Goal: Transaction & Acquisition: Subscribe to service/newsletter

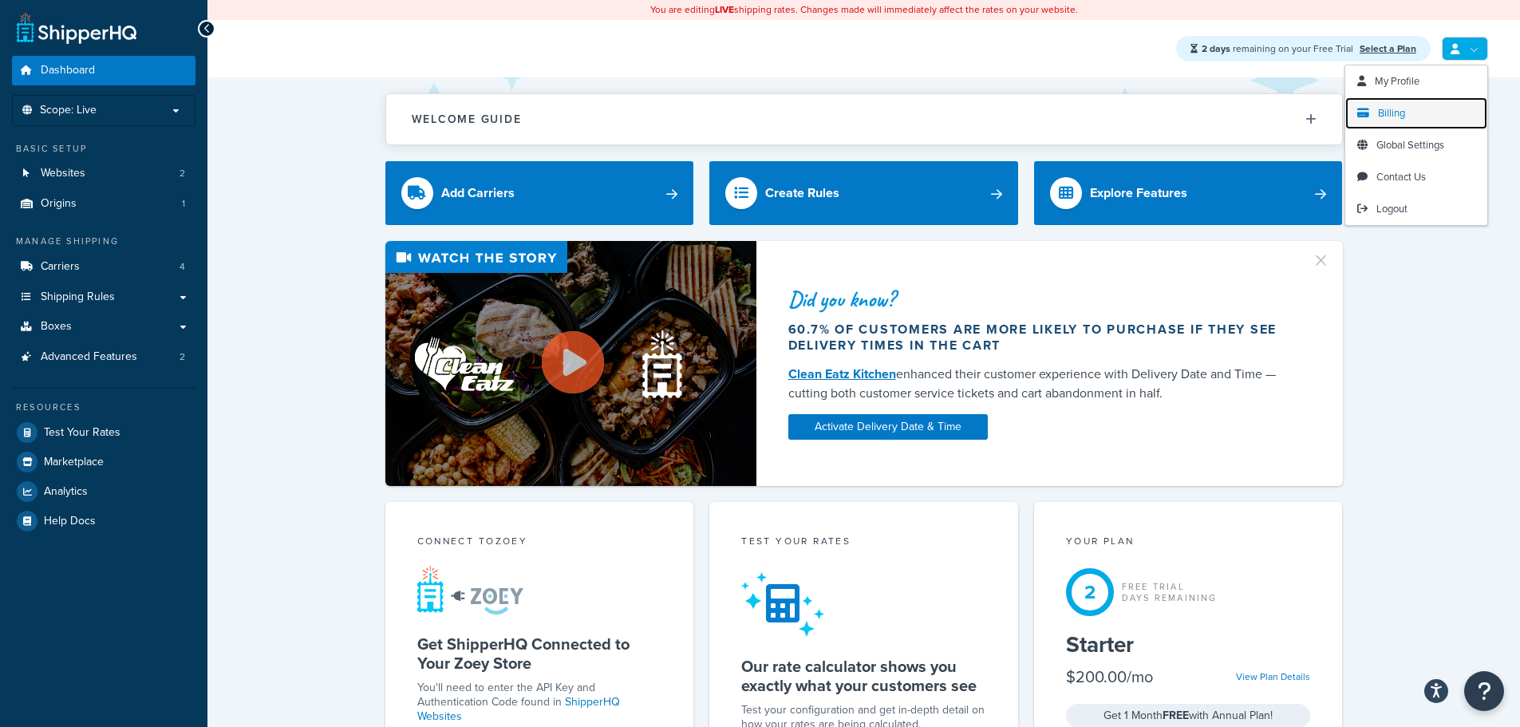
click at [1413, 121] on link "Billing" at bounding box center [1417, 113] width 142 height 32
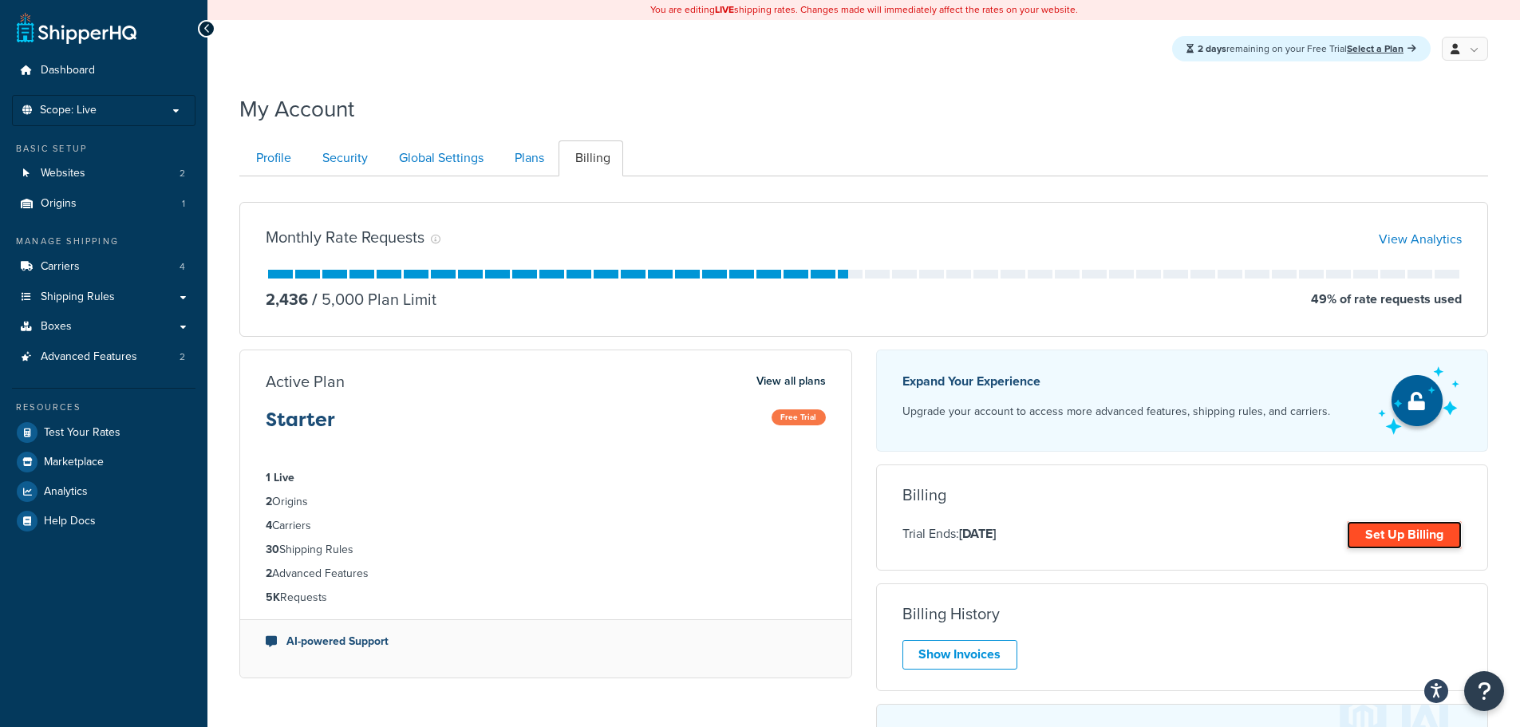
click at [1411, 532] on link "Set Up Billing" at bounding box center [1404, 535] width 115 height 28
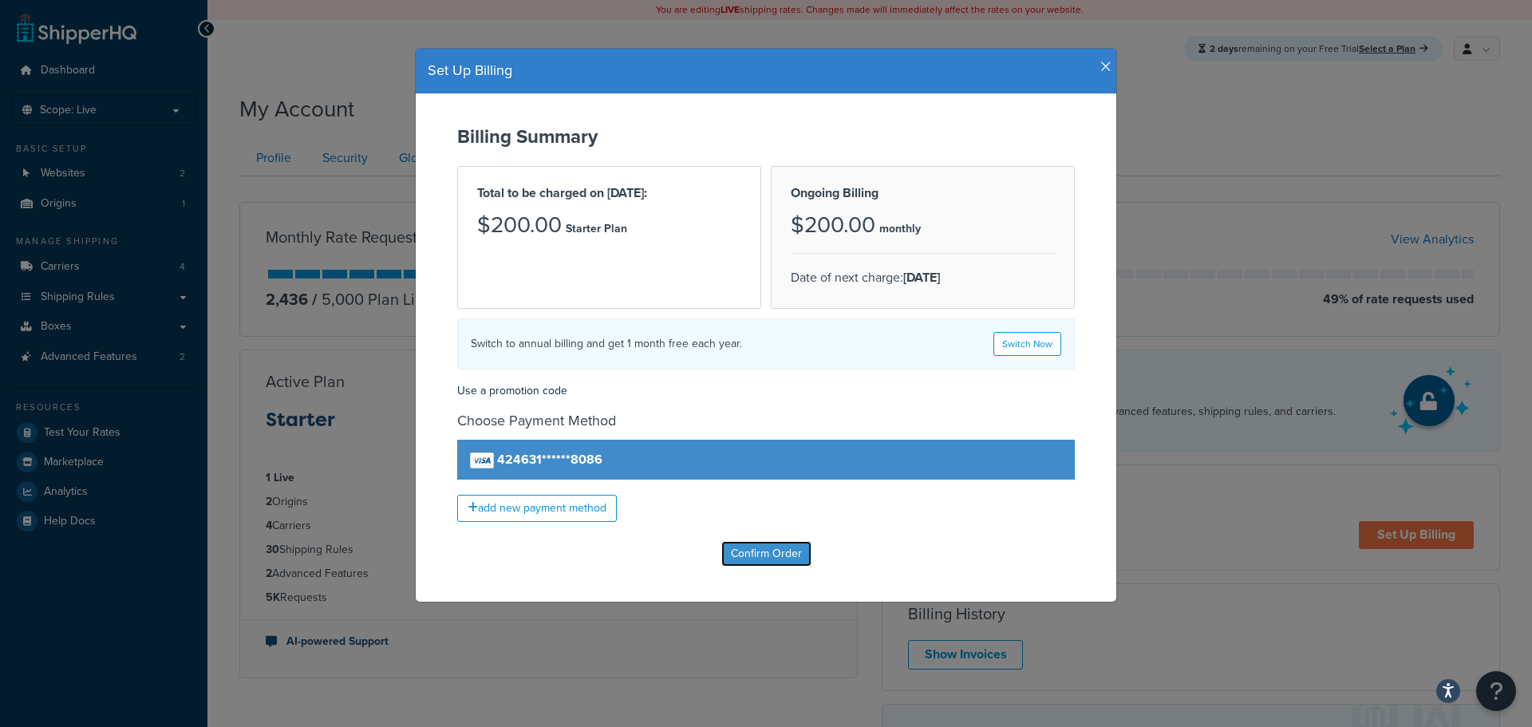
click at [760, 551] on input "Confirm Order" at bounding box center [766, 554] width 90 height 26
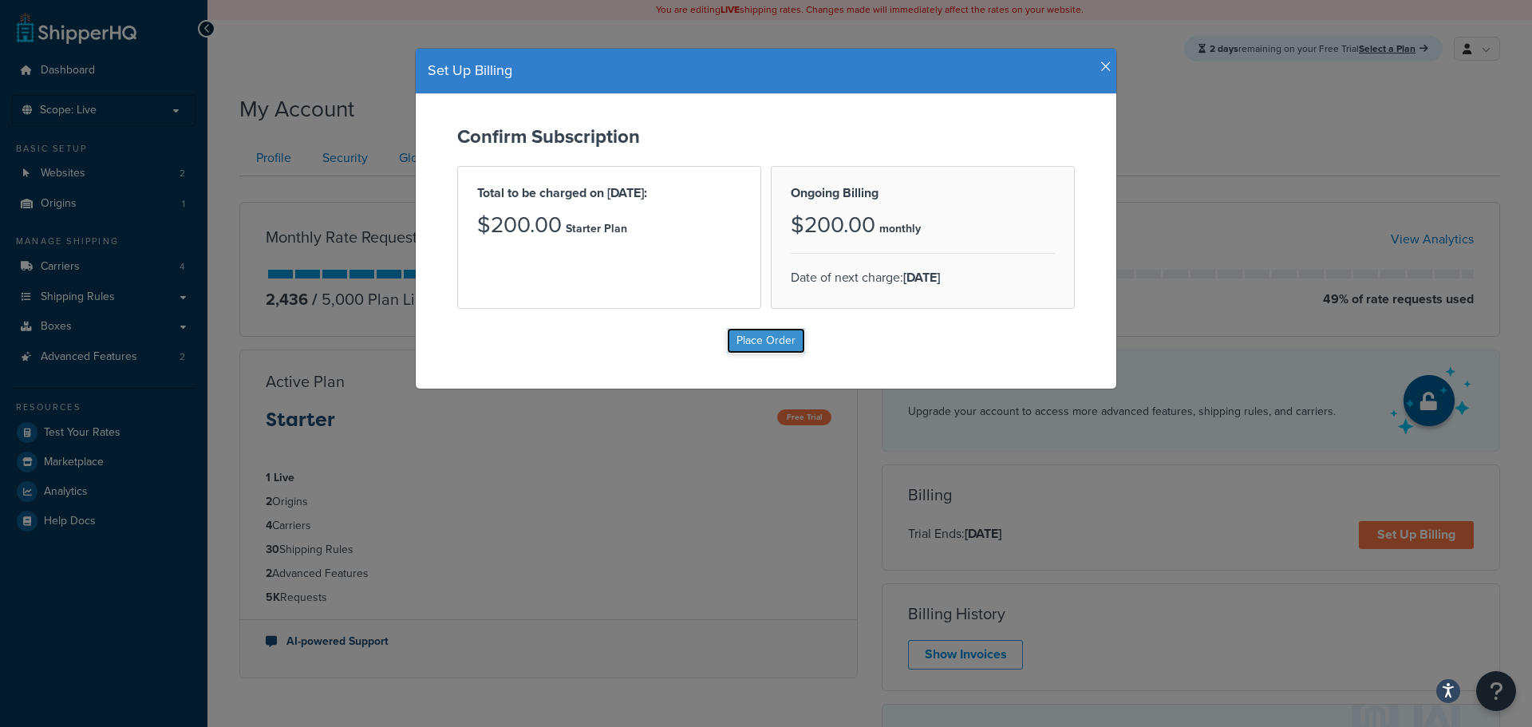
click at [758, 335] on input "Place Order" at bounding box center [766, 341] width 78 height 26
type input "Place Order"
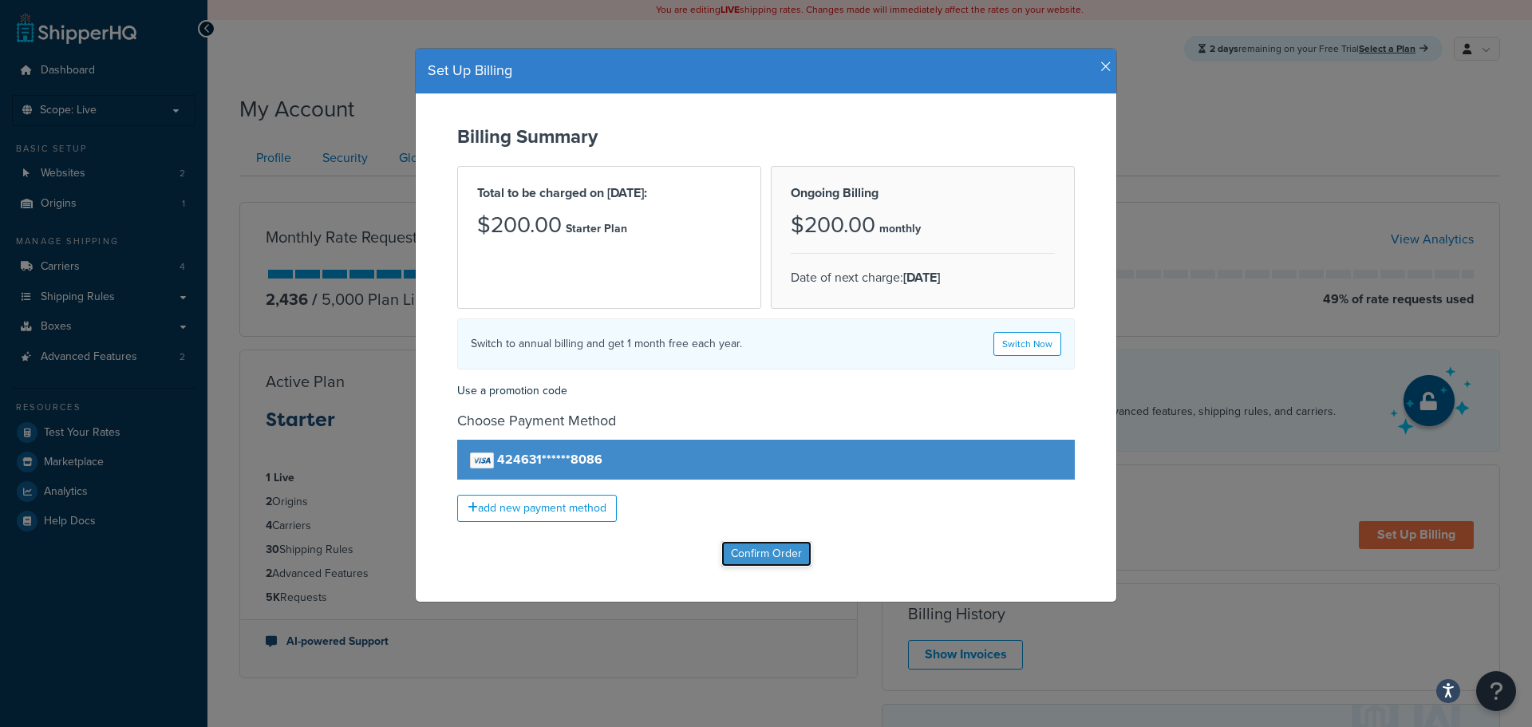
click at [725, 556] on input "Confirm Order" at bounding box center [766, 554] width 90 height 26
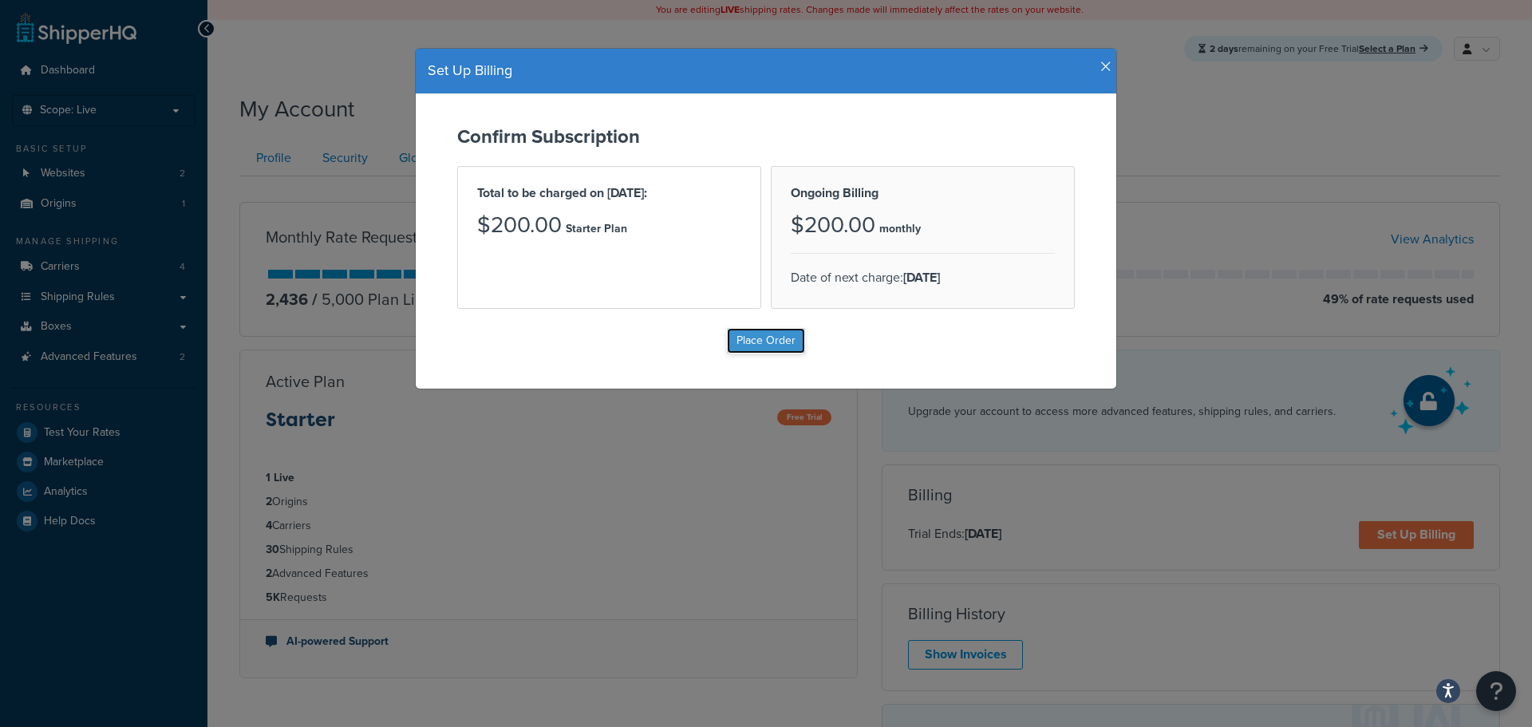
click at [755, 346] on input "Place Order" at bounding box center [766, 341] width 78 height 26
type input "Place Order"
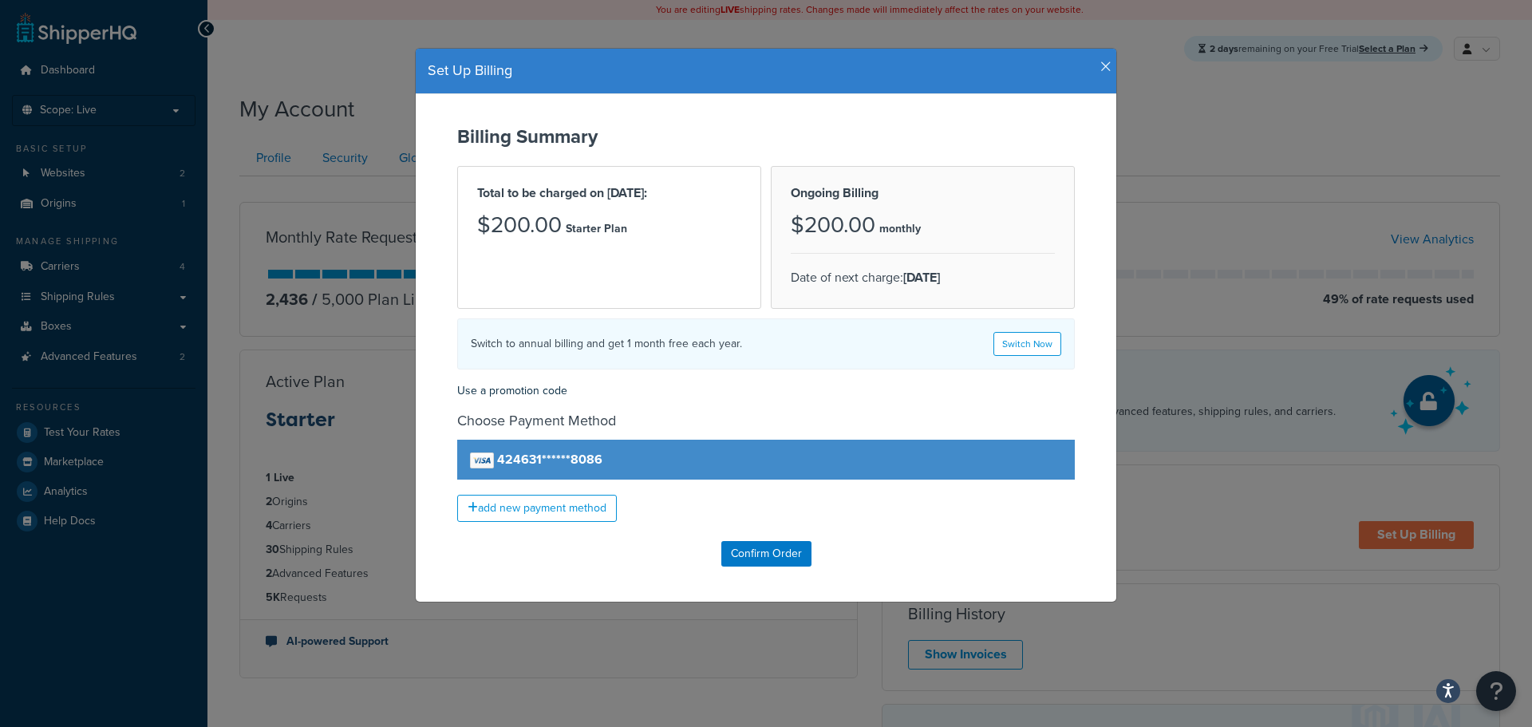
click at [1102, 63] on icon "button" at bounding box center [1106, 67] width 11 height 14
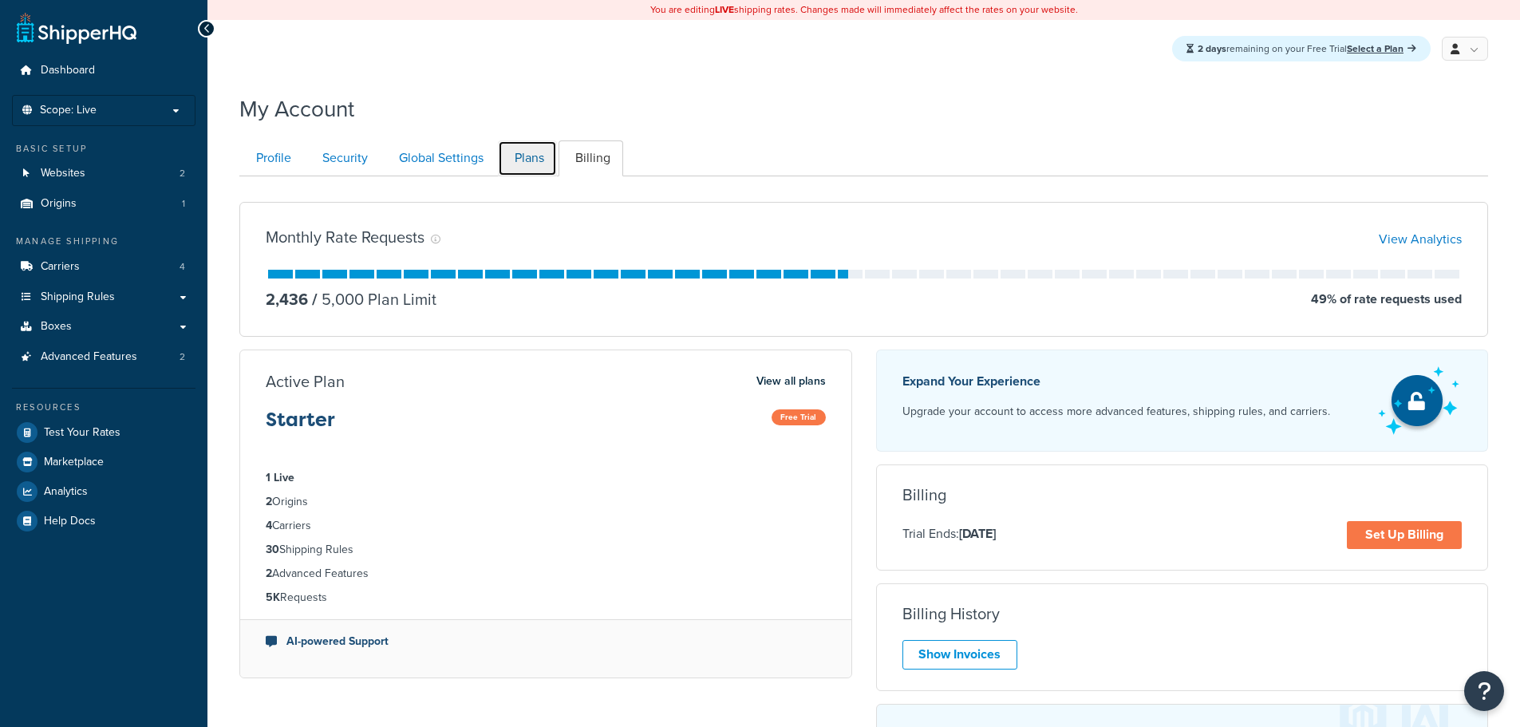
click at [520, 162] on link "Plans" at bounding box center [527, 158] width 59 height 36
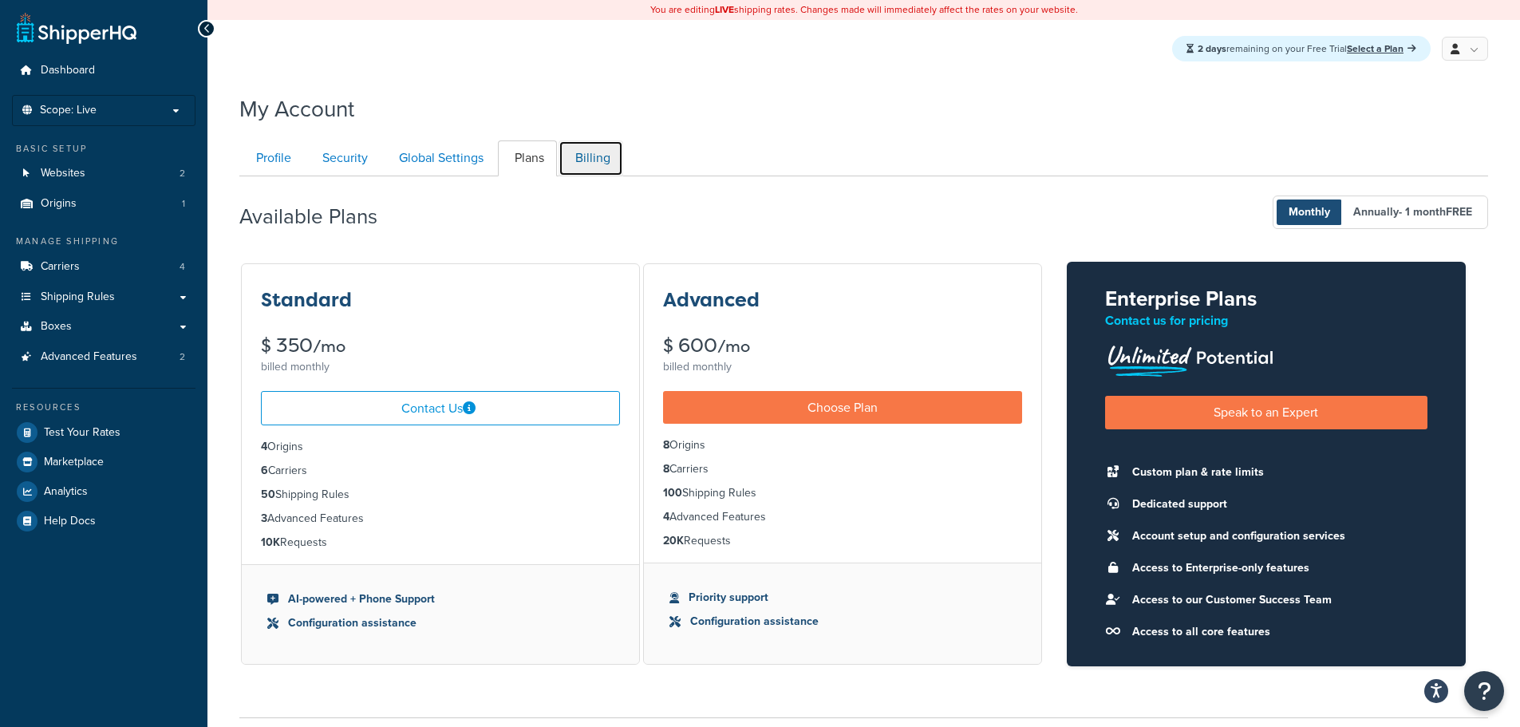
click at [591, 159] on link "Billing" at bounding box center [591, 158] width 65 height 36
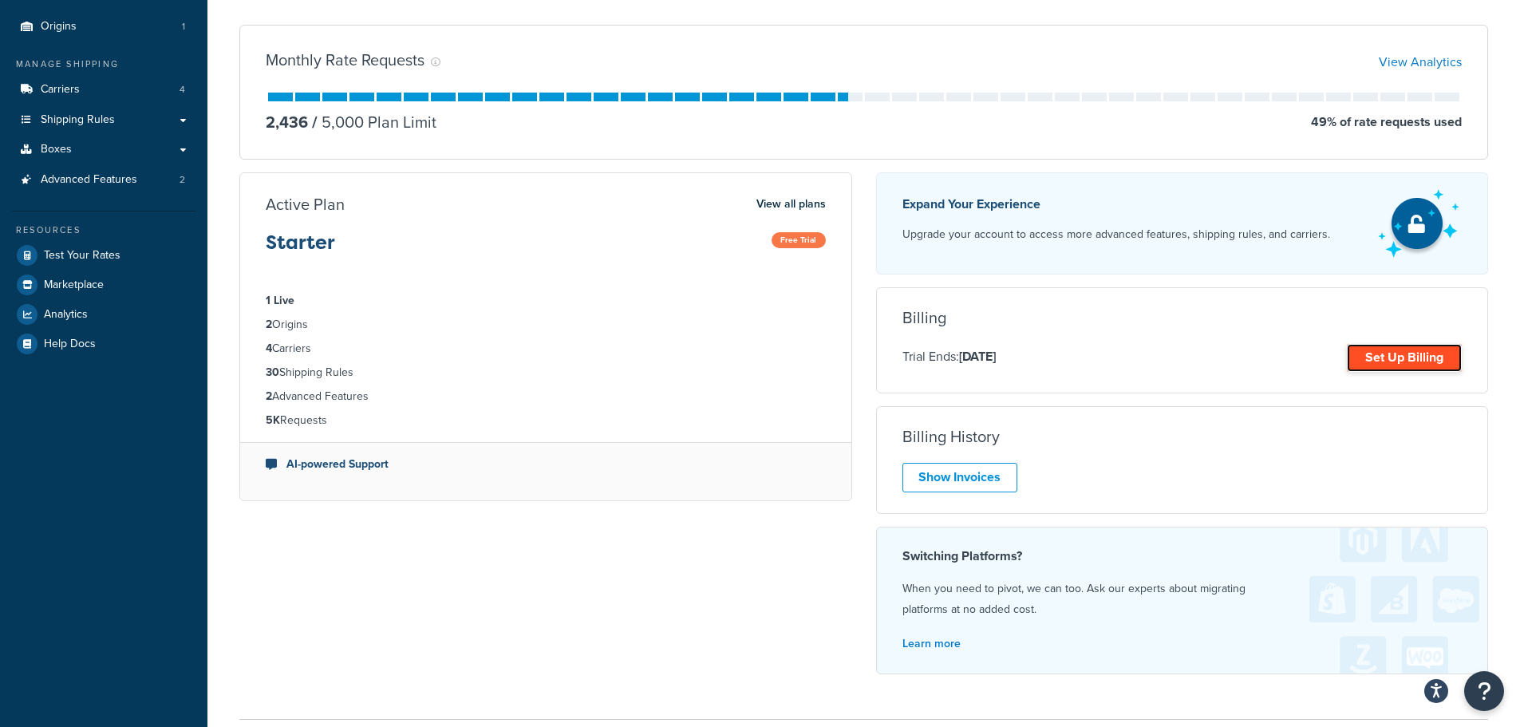
click at [1423, 355] on link "Set Up Billing" at bounding box center [1404, 358] width 115 height 28
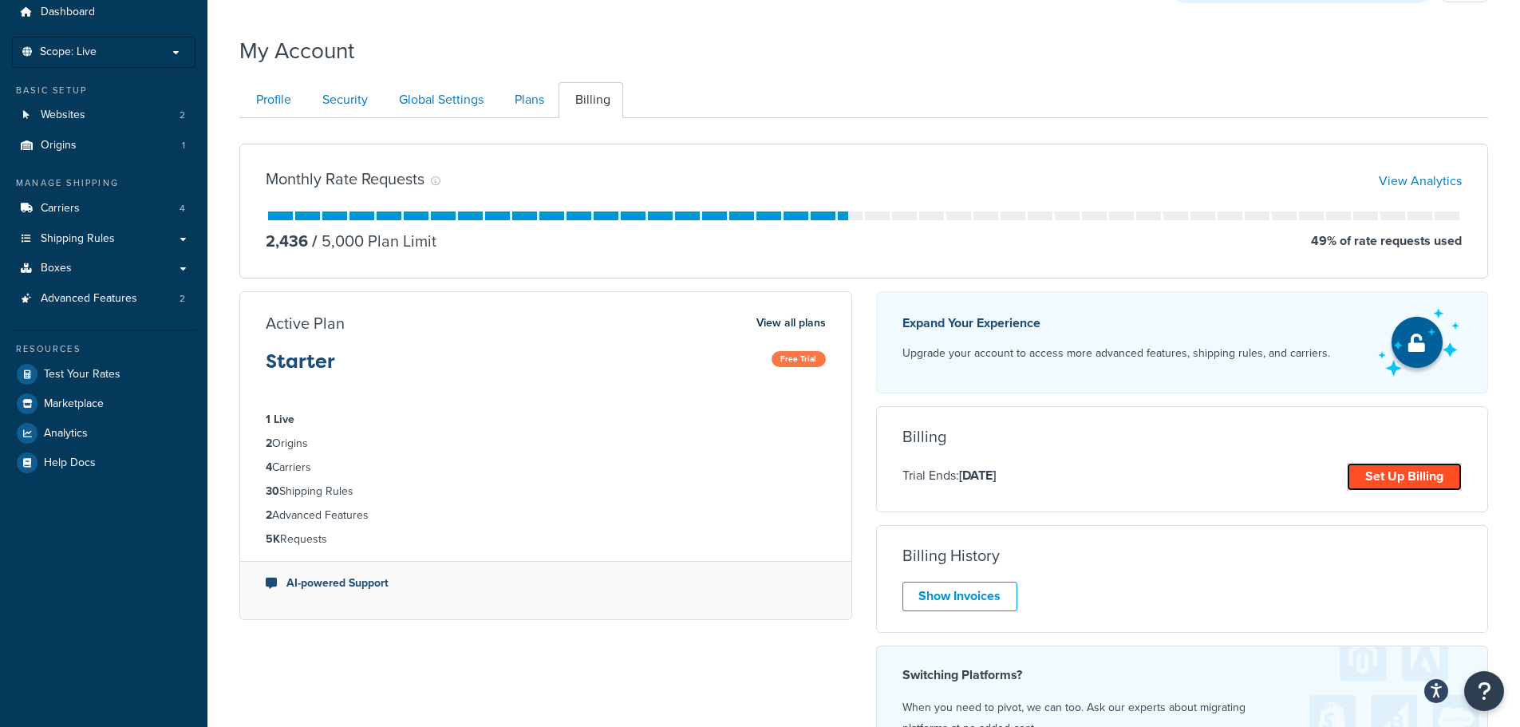
scroll to position [0, 0]
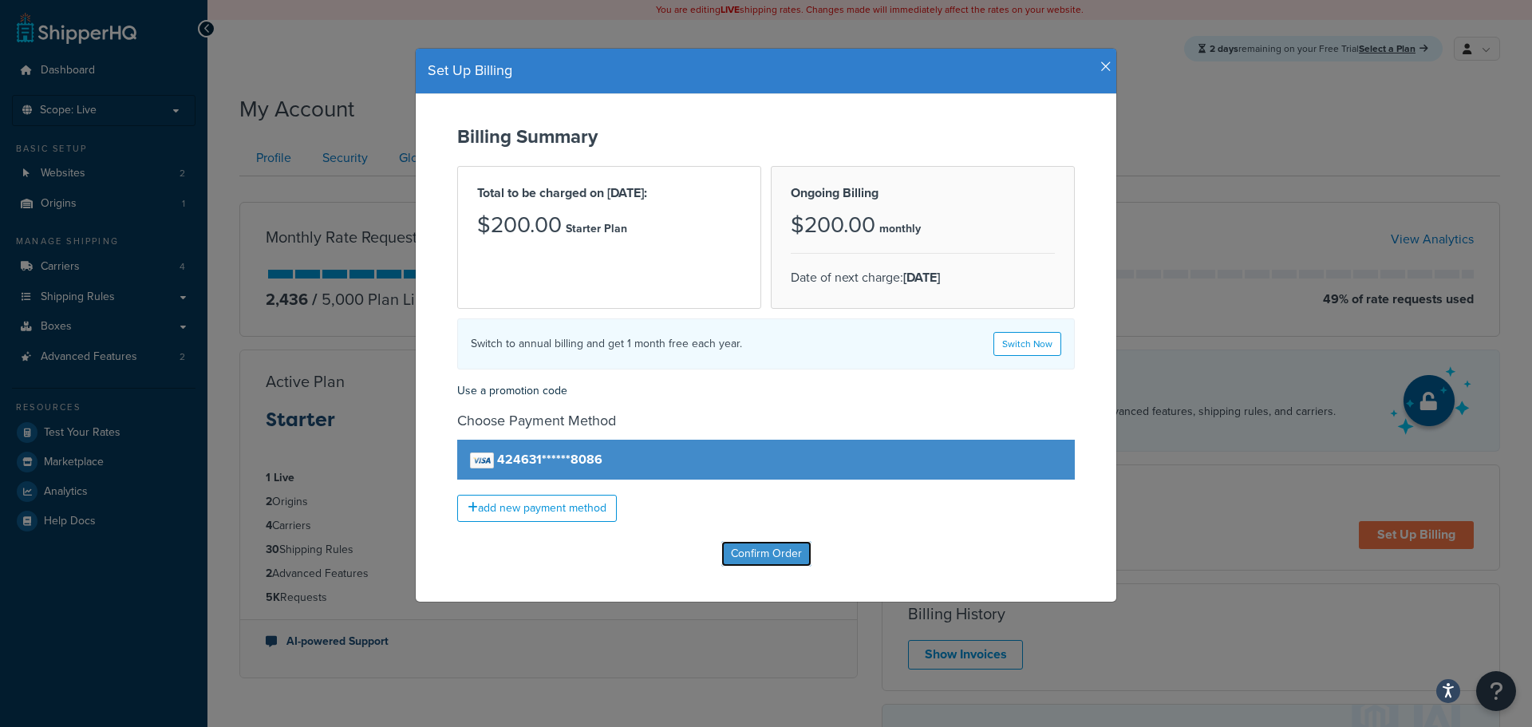
click at [756, 563] on input "Confirm Order" at bounding box center [766, 554] width 90 height 26
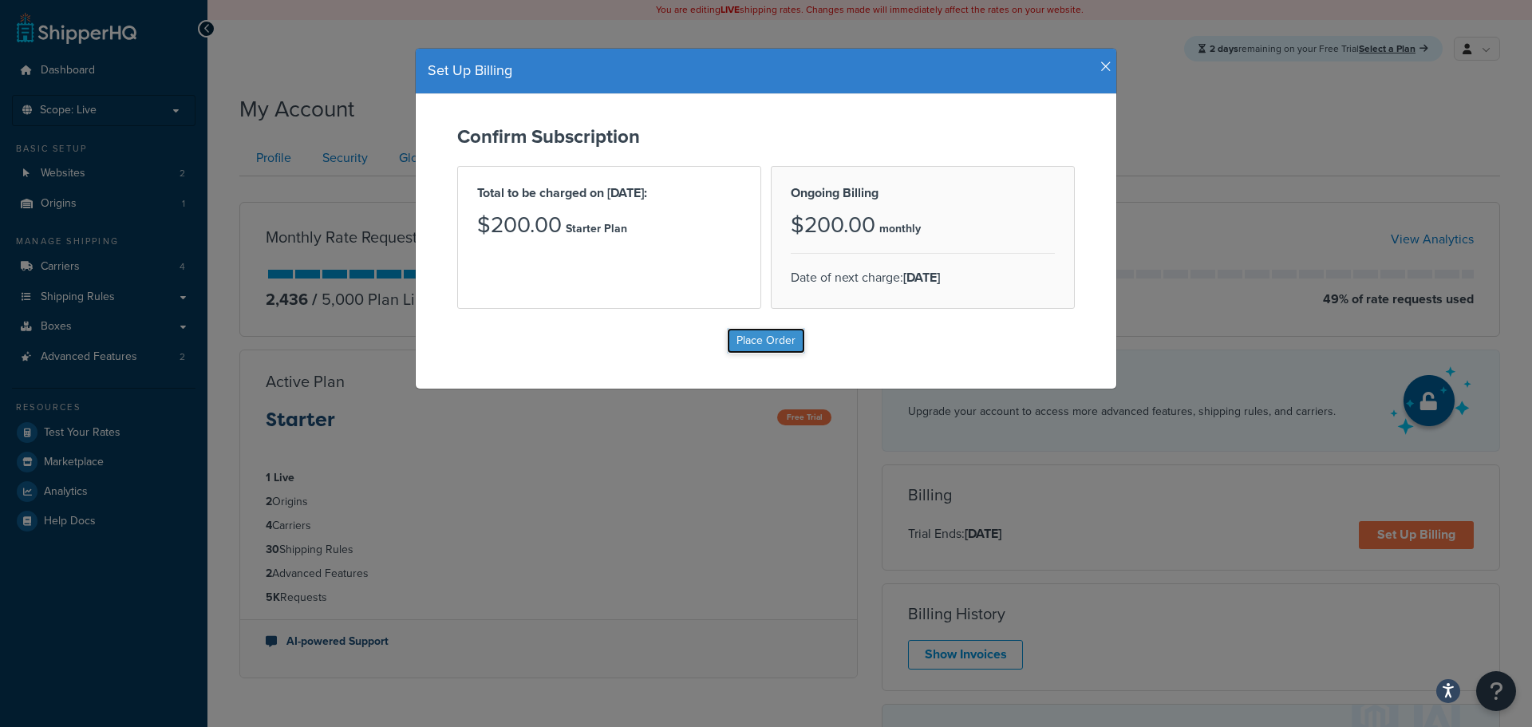
click at [763, 346] on input "Place Order" at bounding box center [766, 341] width 78 height 26
type input "Place Order"
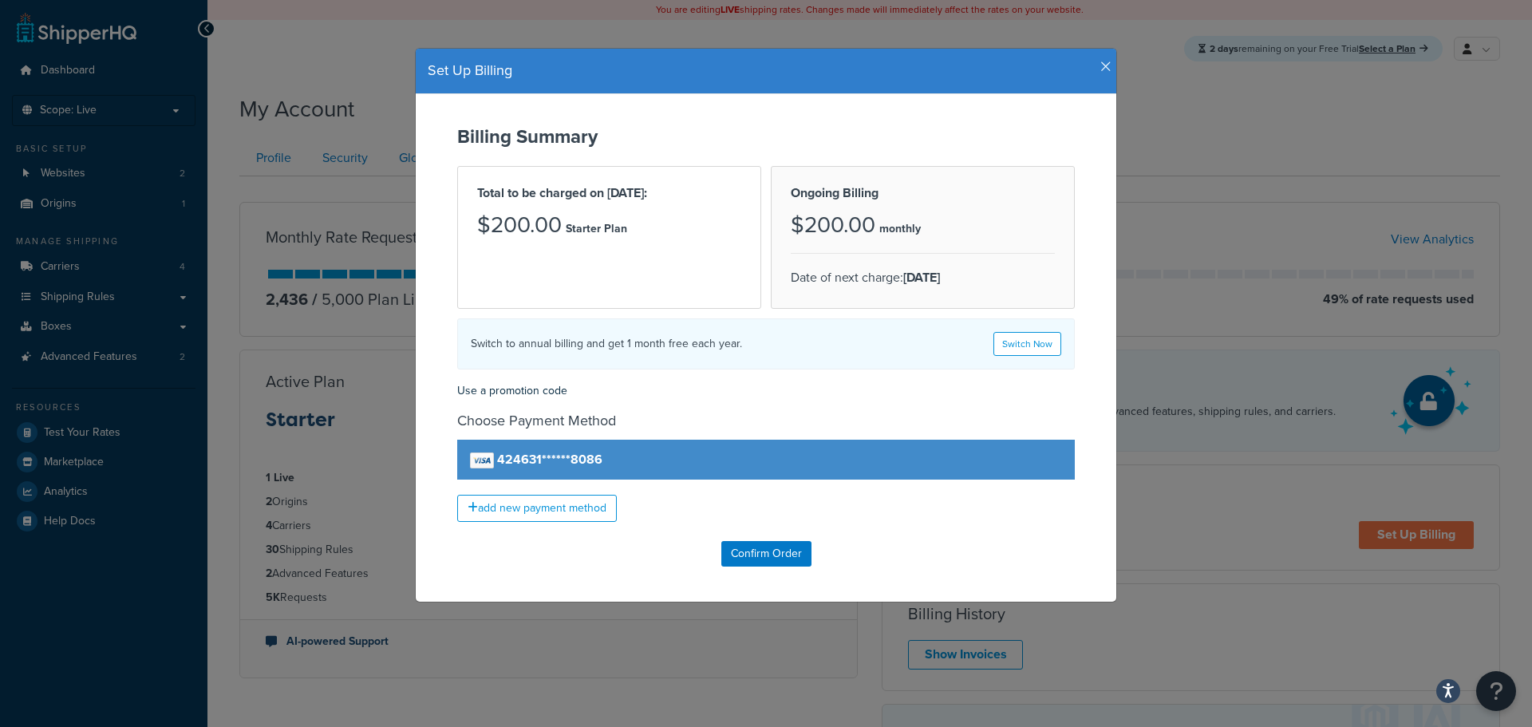
click at [1101, 65] on icon "button" at bounding box center [1106, 67] width 11 height 14
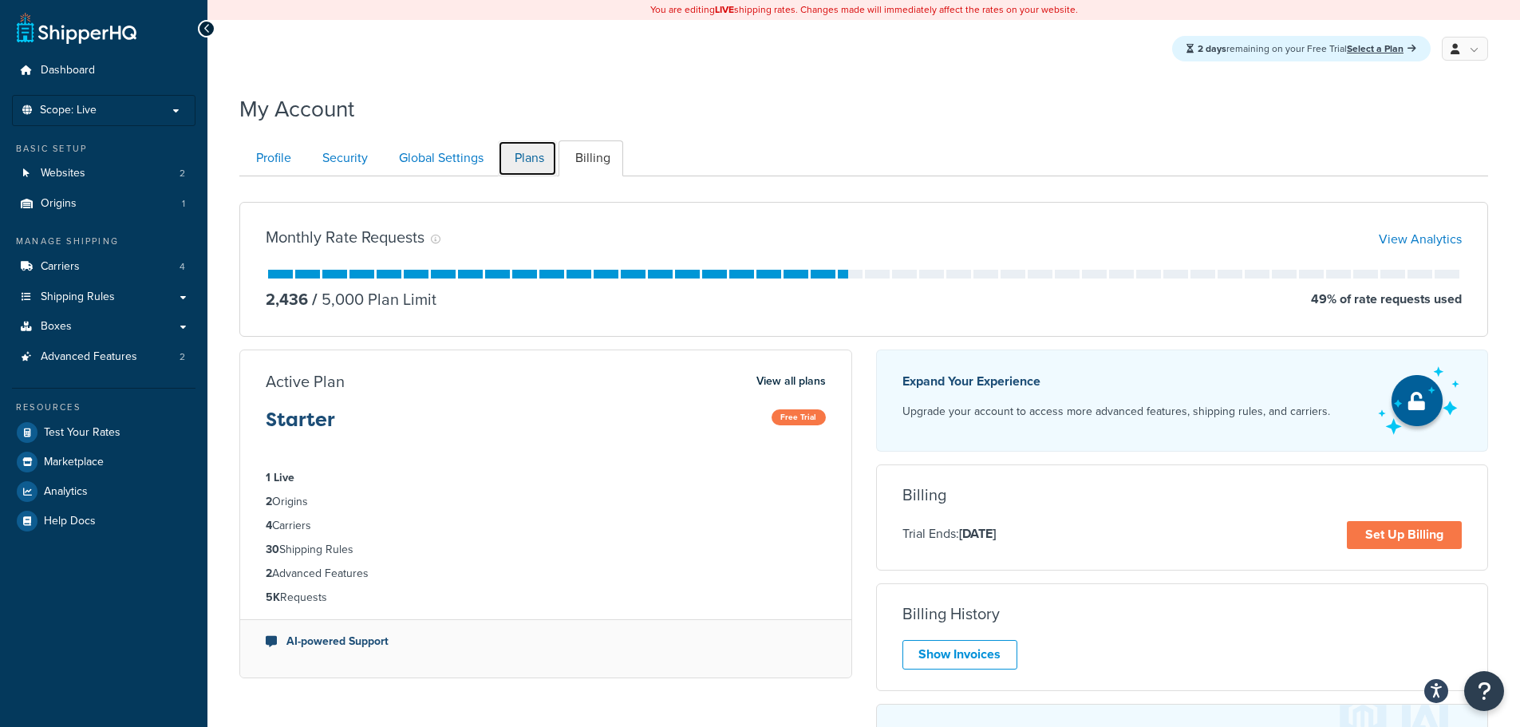
click at [523, 158] on link "Plans" at bounding box center [527, 158] width 59 height 36
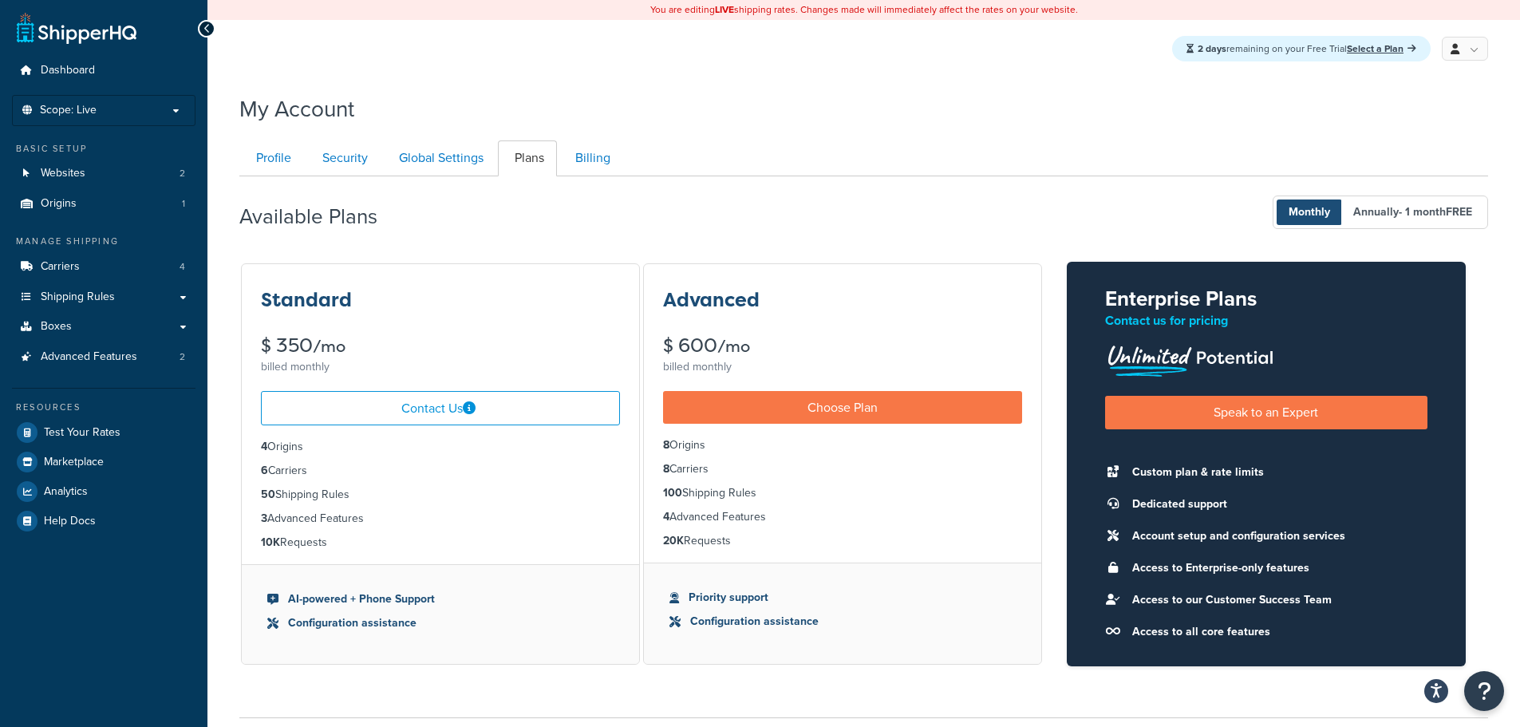
scroll to position [130, 0]
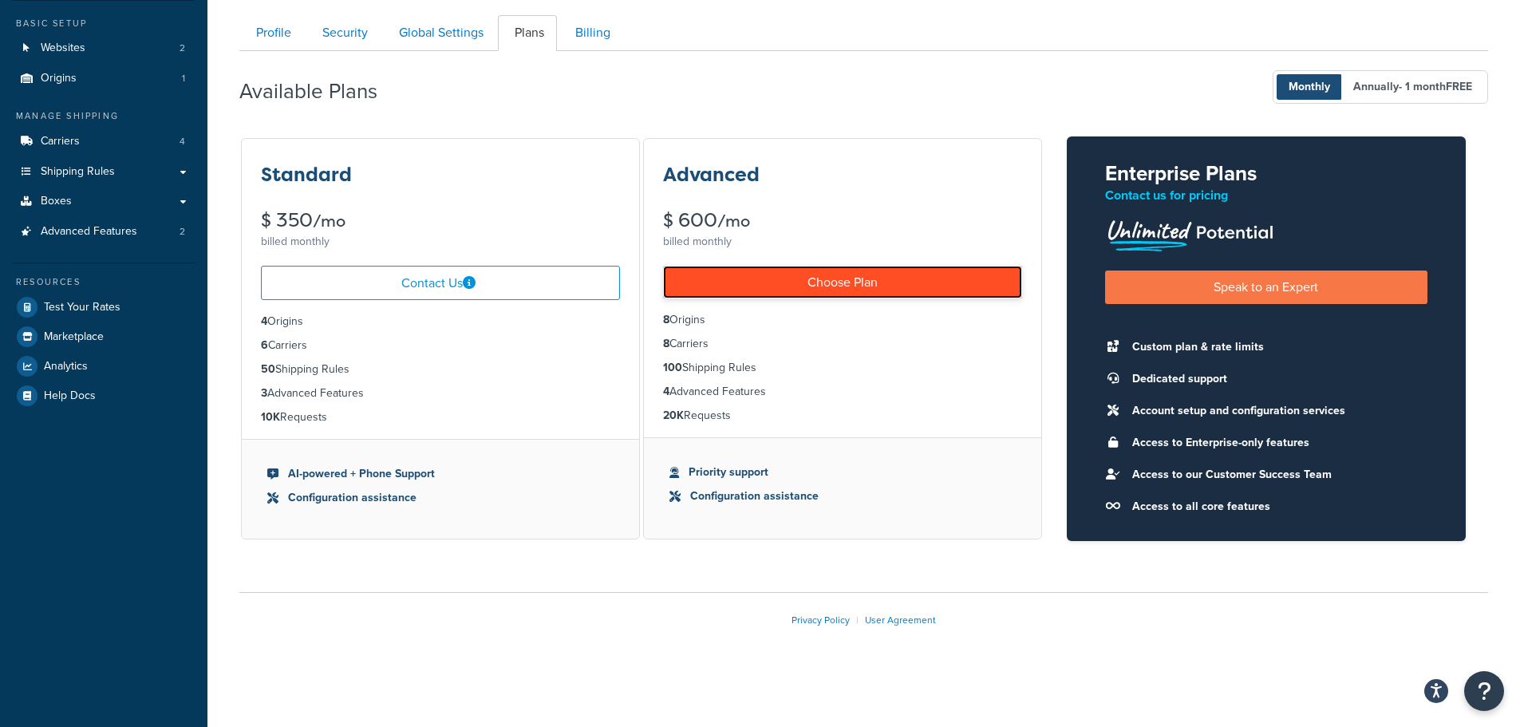
click at [801, 277] on link "Choose Plan" at bounding box center [842, 282] width 359 height 33
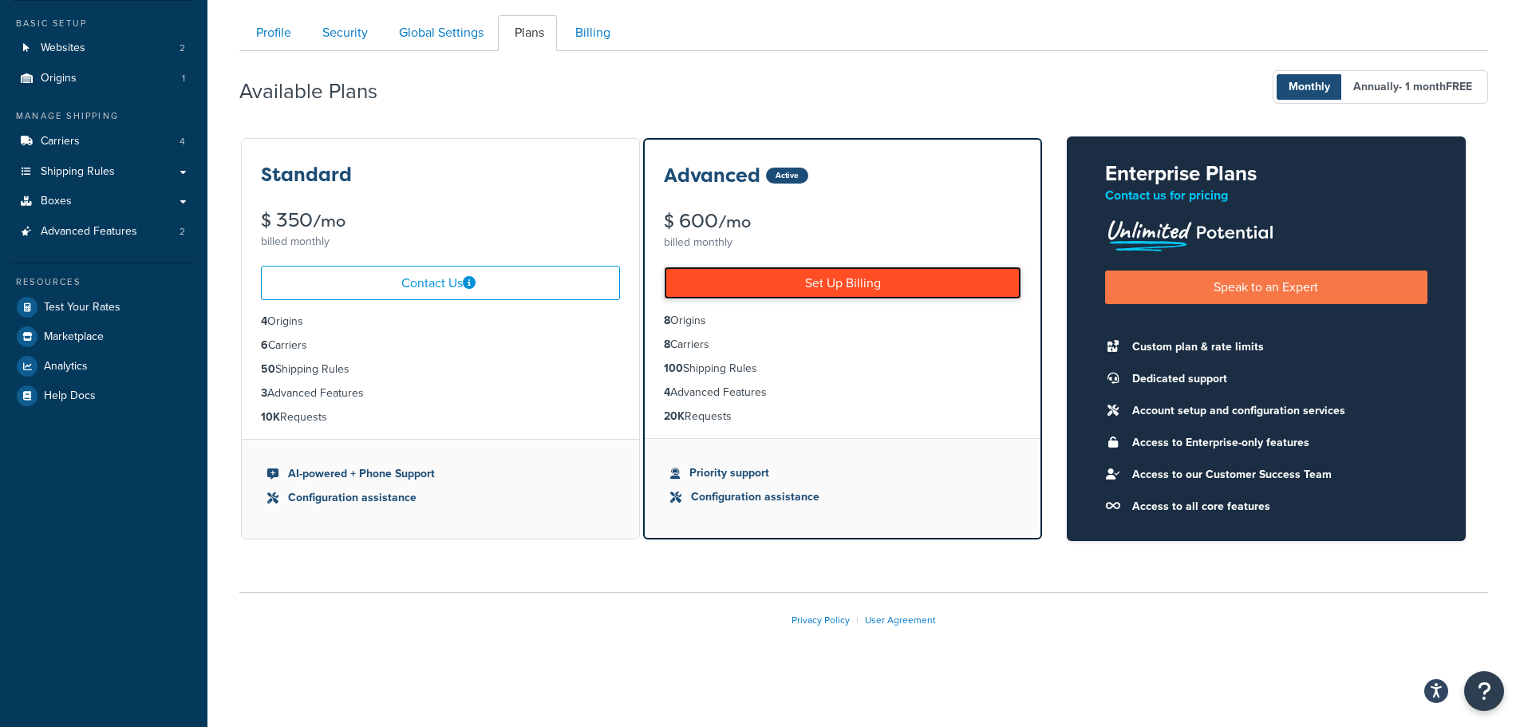
click at [833, 273] on link "Set Up Billing" at bounding box center [843, 283] width 358 height 33
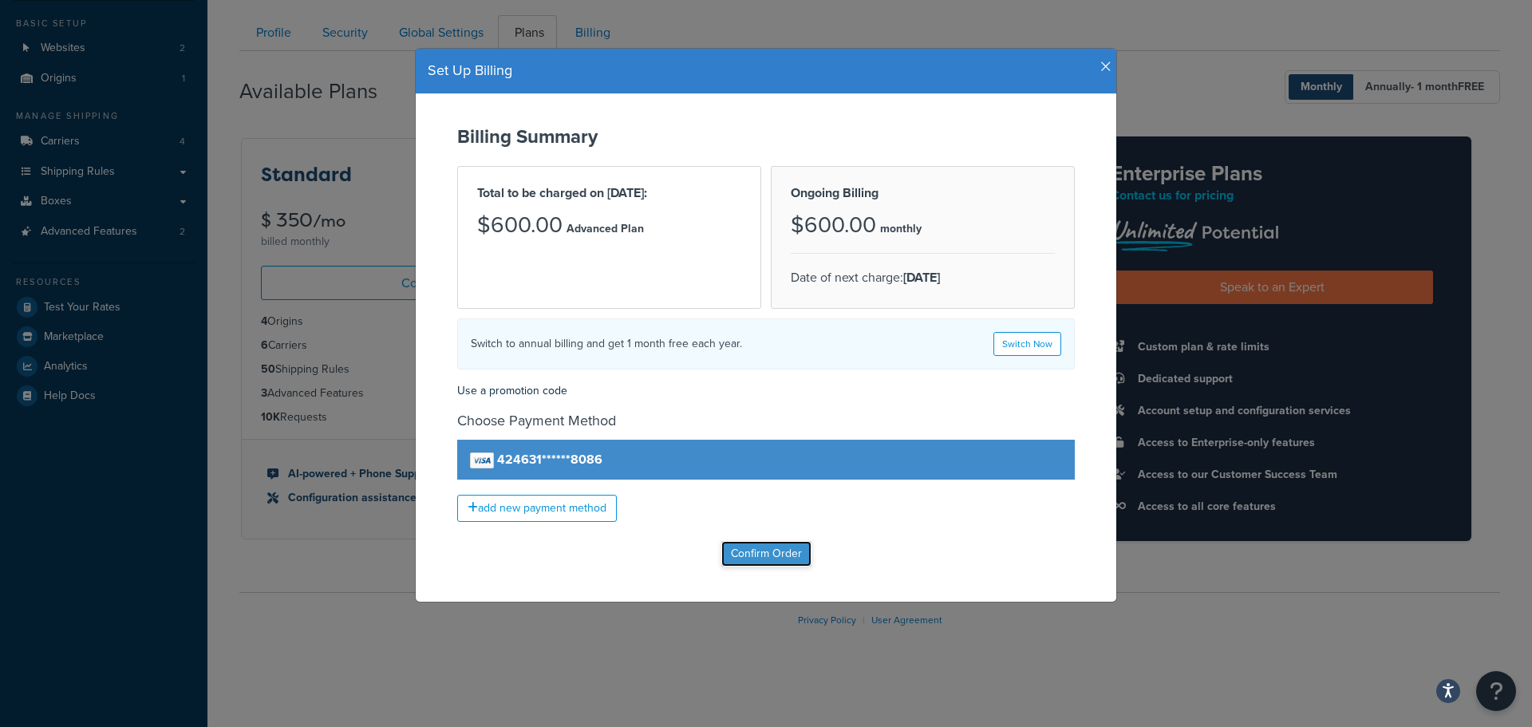
click at [752, 551] on input "Confirm Order" at bounding box center [766, 554] width 90 height 26
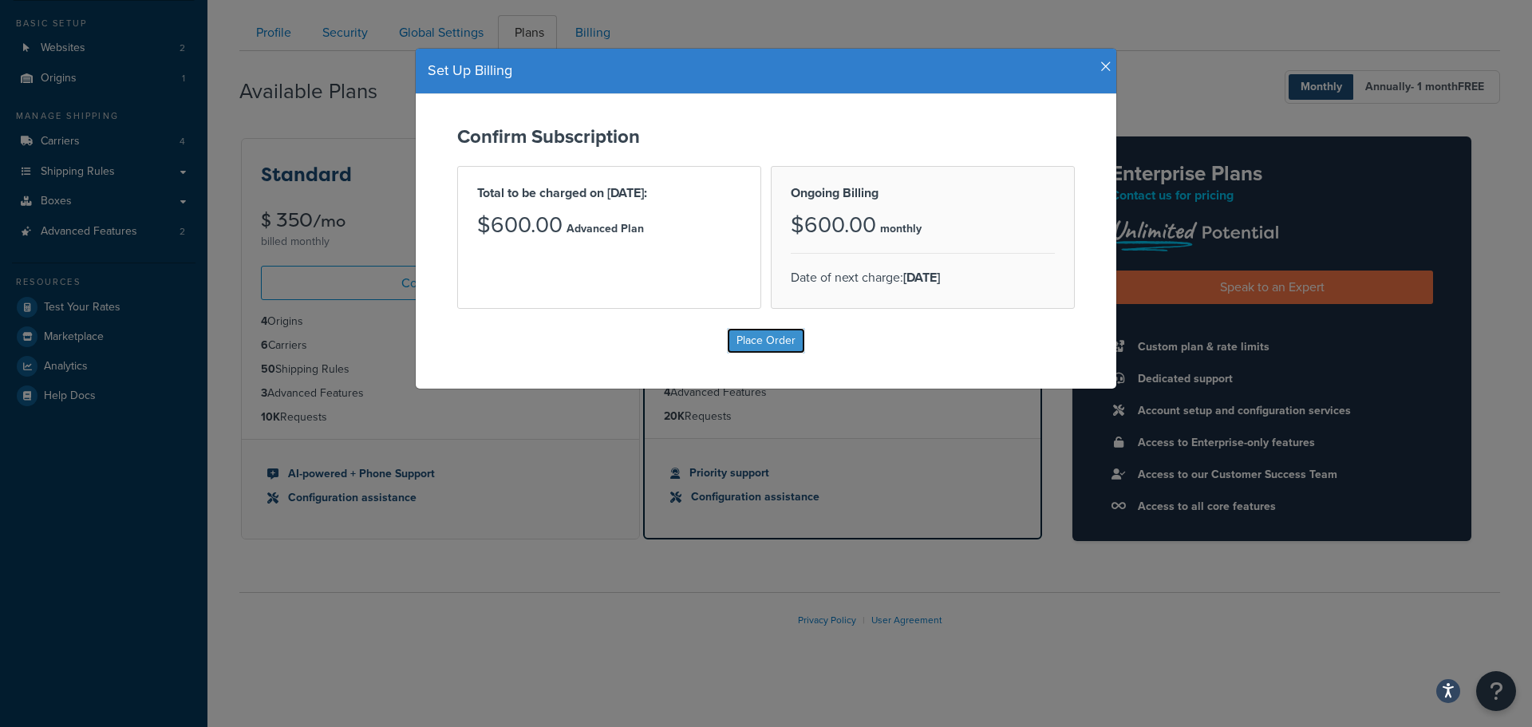
click at [766, 336] on input "Place Order" at bounding box center [766, 341] width 78 height 26
type input "Place Order"
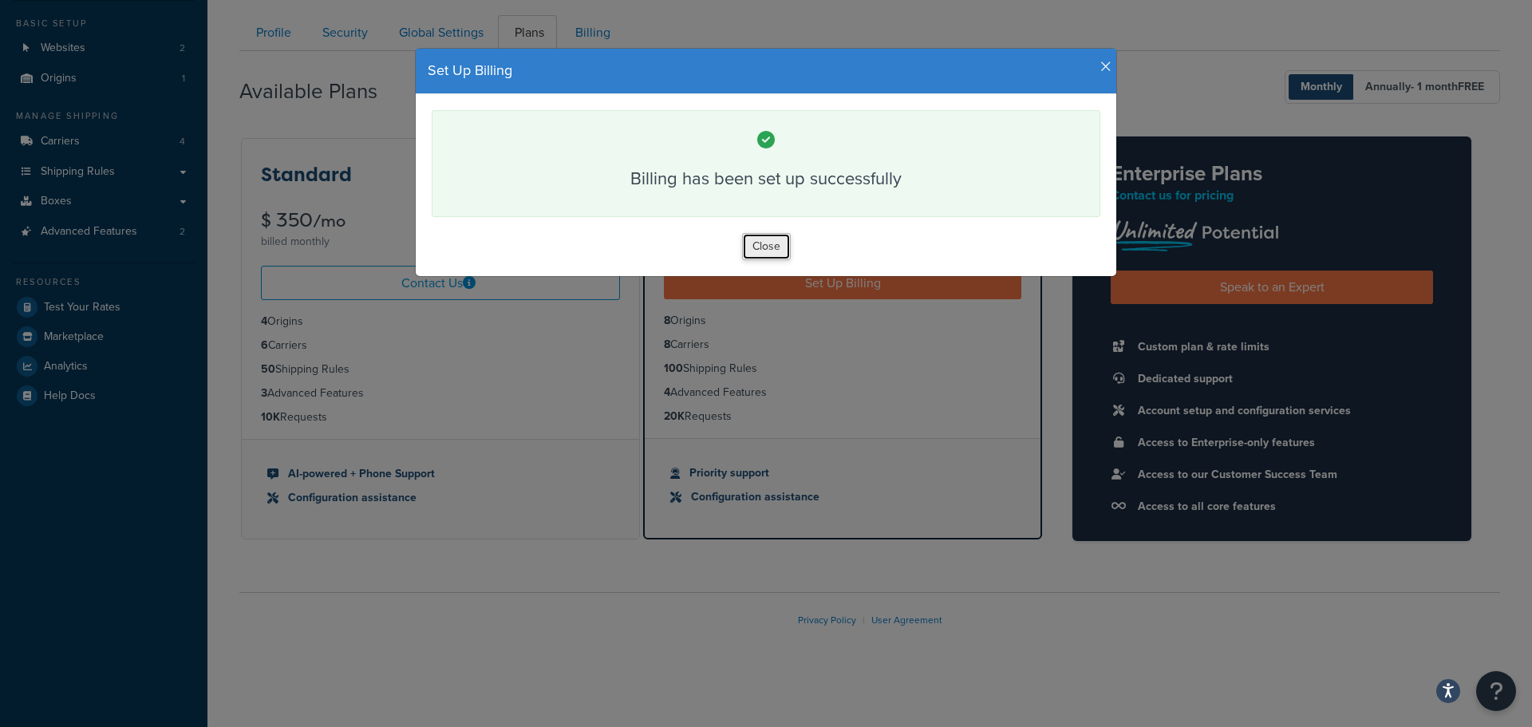
click at [756, 242] on button "Close" at bounding box center [766, 246] width 49 height 27
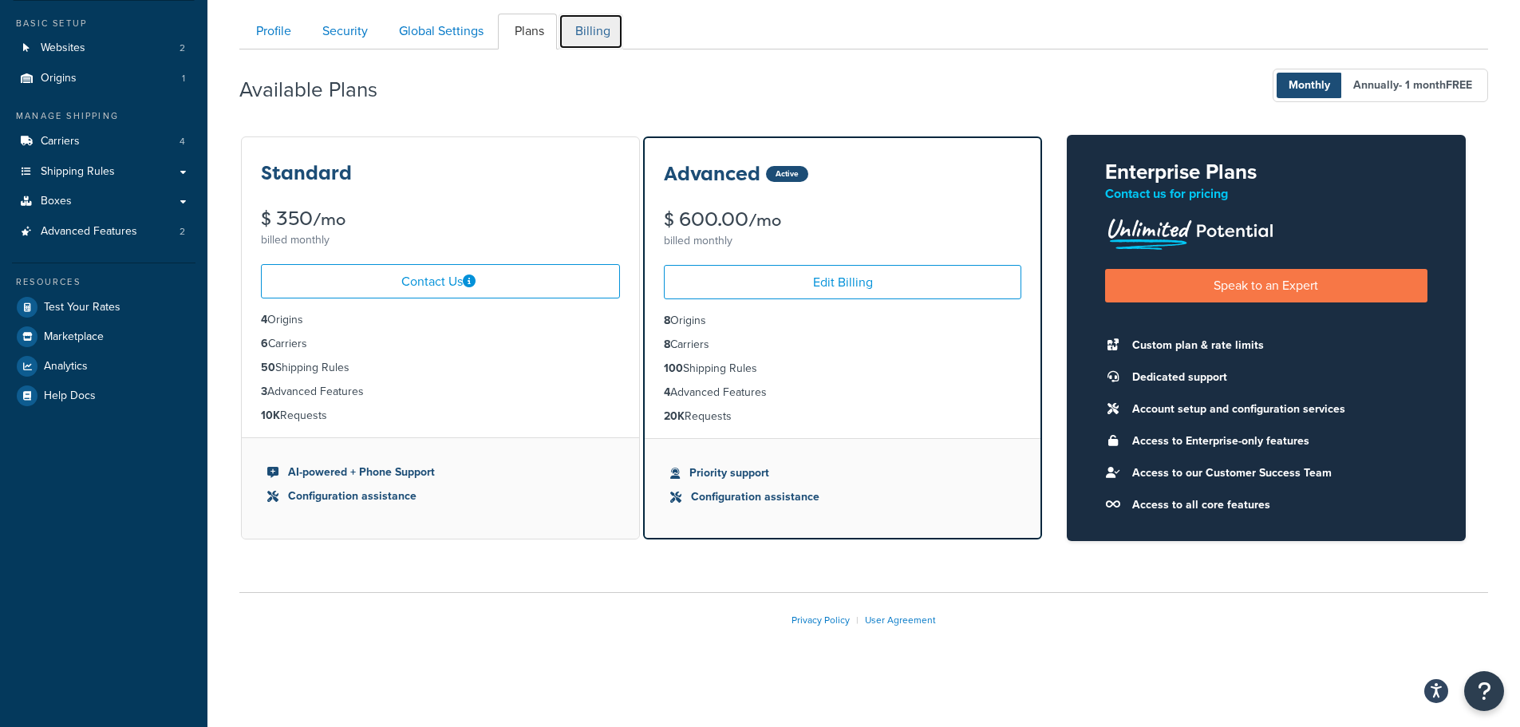
click at [588, 34] on link "Billing" at bounding box center [591, 32] width 65 height 36
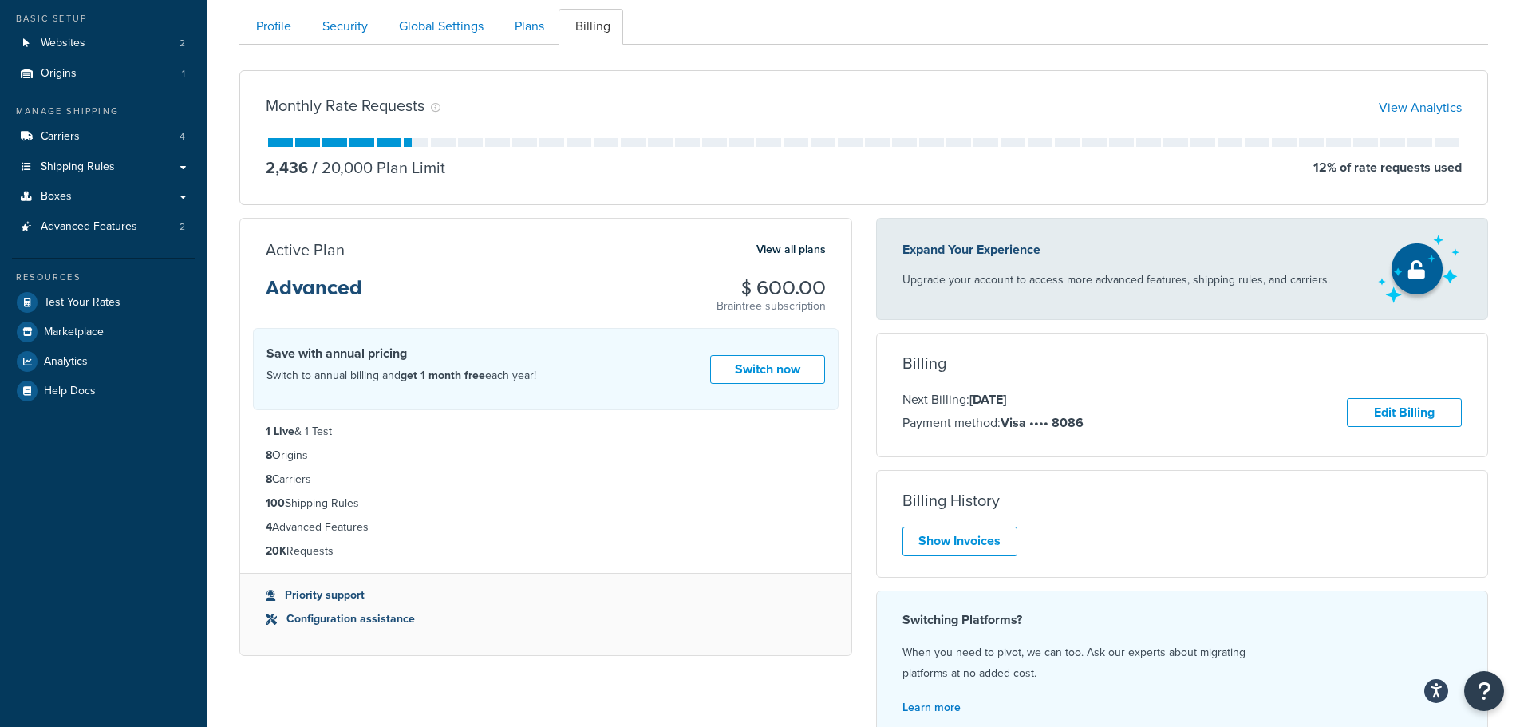
scroll to position [176, 0]
